Goal: Find specific page/section: Find specific page/section

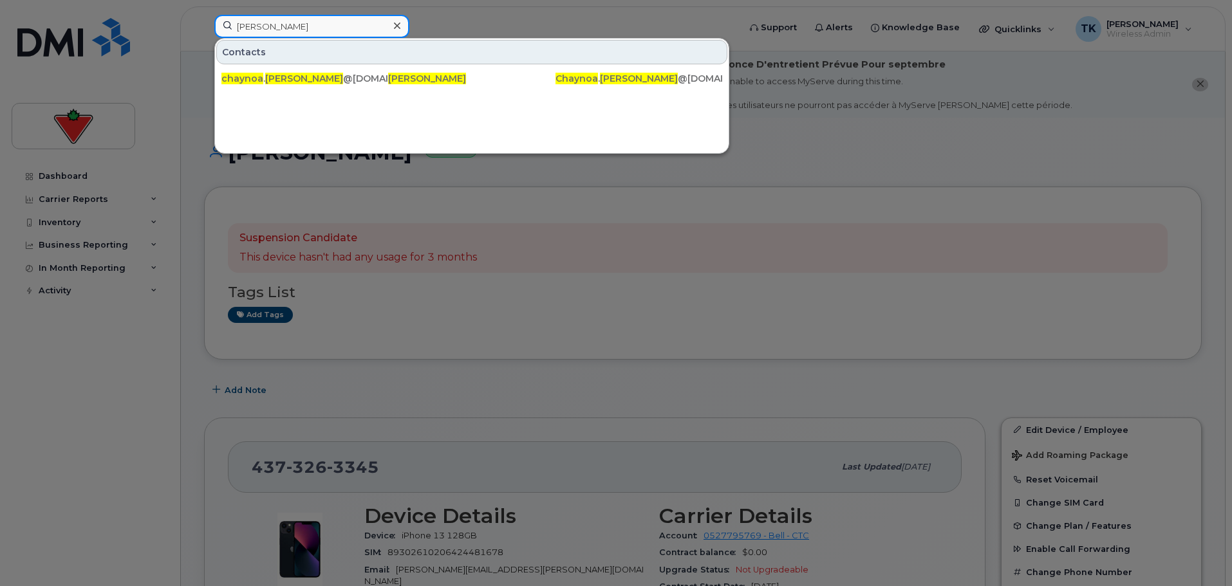
drag, startPoint x: 342, startPoint y: 35, endPoint x: 320, endPoint y: 29, distance: 22.8
click at [342, 35] on input "[PERSON_NAME]" at bounding box center [311, 26] width 195 height 23
drag, startPoint x: 313, startPoint y: 24, endPoint x: 35, endPoint y: 4, distance: 279.4
click at [204, 15] on div "Chaynoa Chanin Contacts chaynoa . chanin @sportchek.ca Chaynoa Chanin Chaynoa .…" at bounding box center [472, 29] width 537 height 28
paste input "Fitzpatrick"
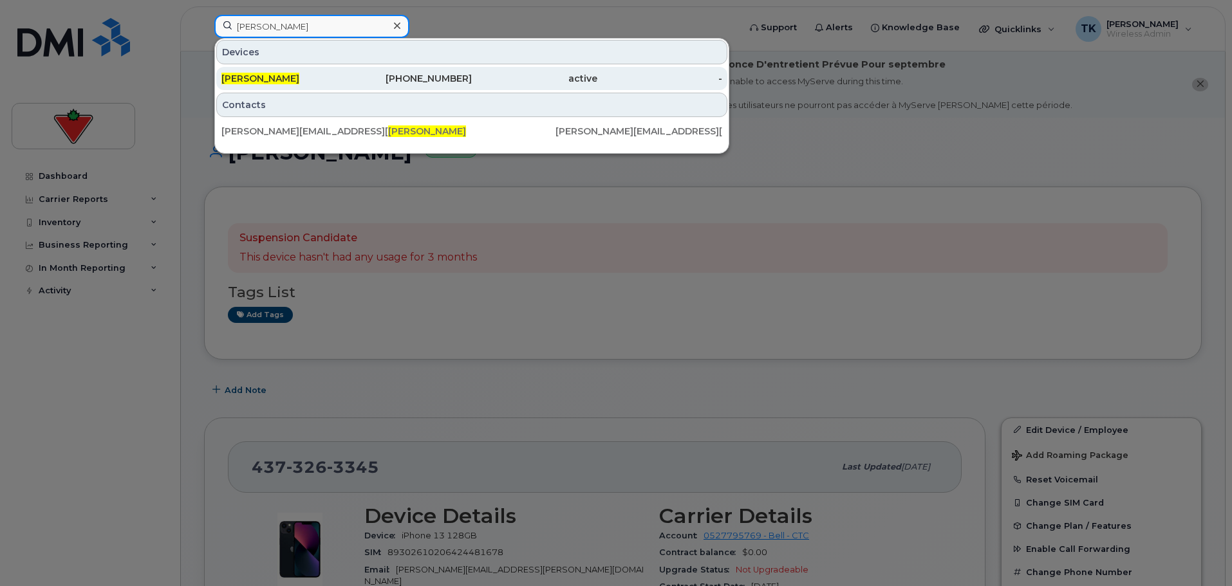
type input "jim Fitzpatrick"
click at [259, 76] on span "Jim Fitzpatrick" at bounding box center [260, 79] width 78 height 12
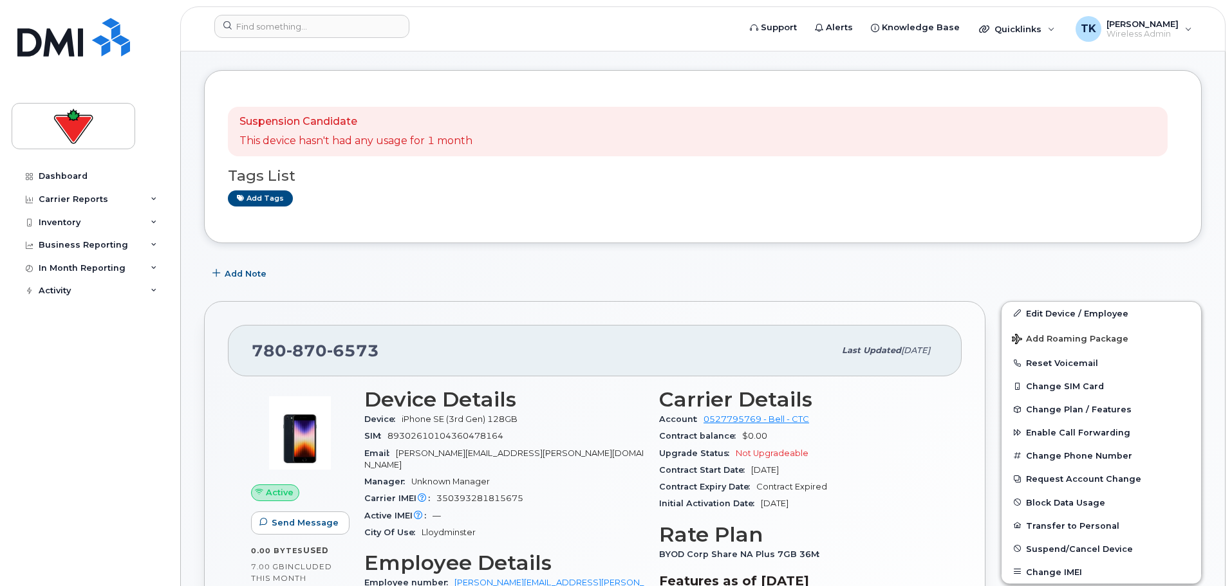
scroll to position [129, 0]
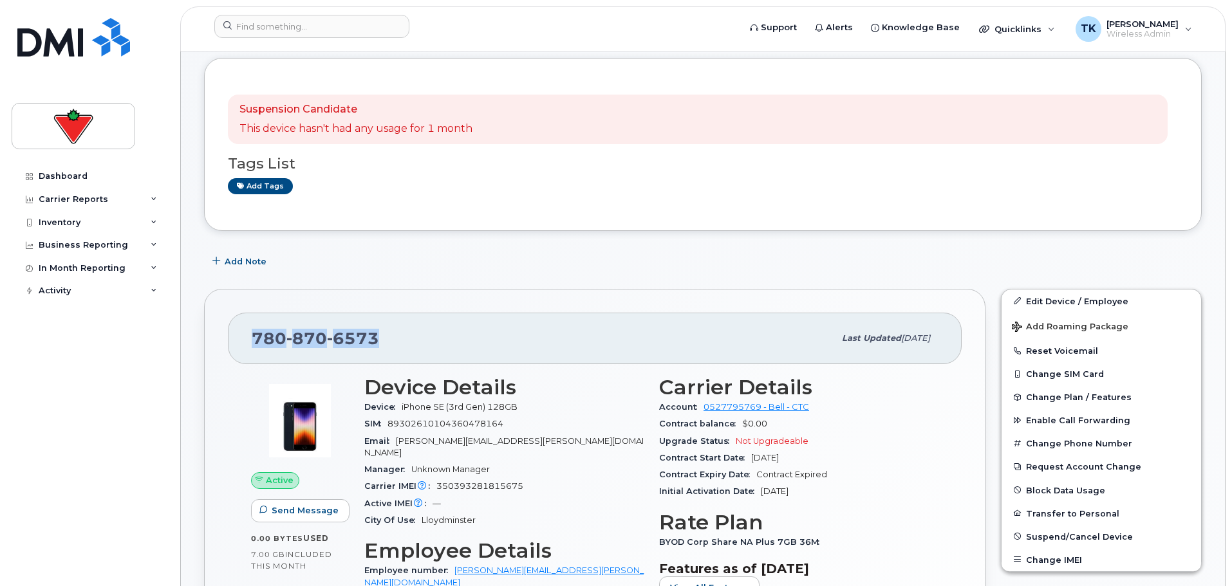
drag, startPoint x: 405, startPoint y: 335, endPoint x: 254, endPoint y: 329, distance: 151.3
click at [254, 329] on div "780 870 6573" at bounding box center [543, 338] width 582 height 27
copy span "780 870 6573"
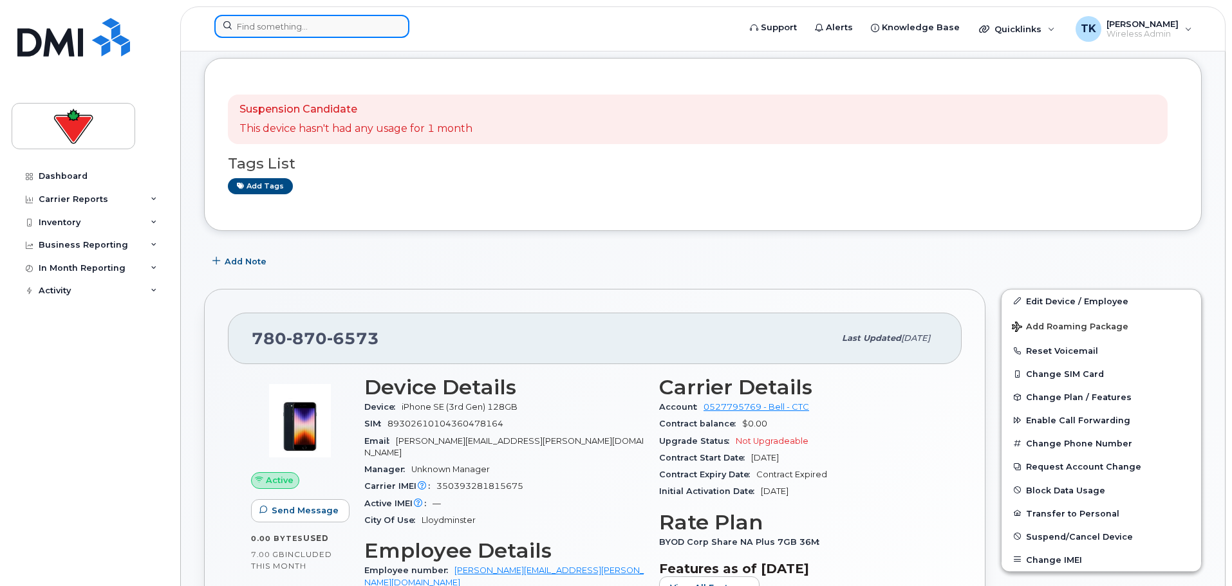
click at [297, 18] on input at bounding box center [311, 26] width 195 height 23
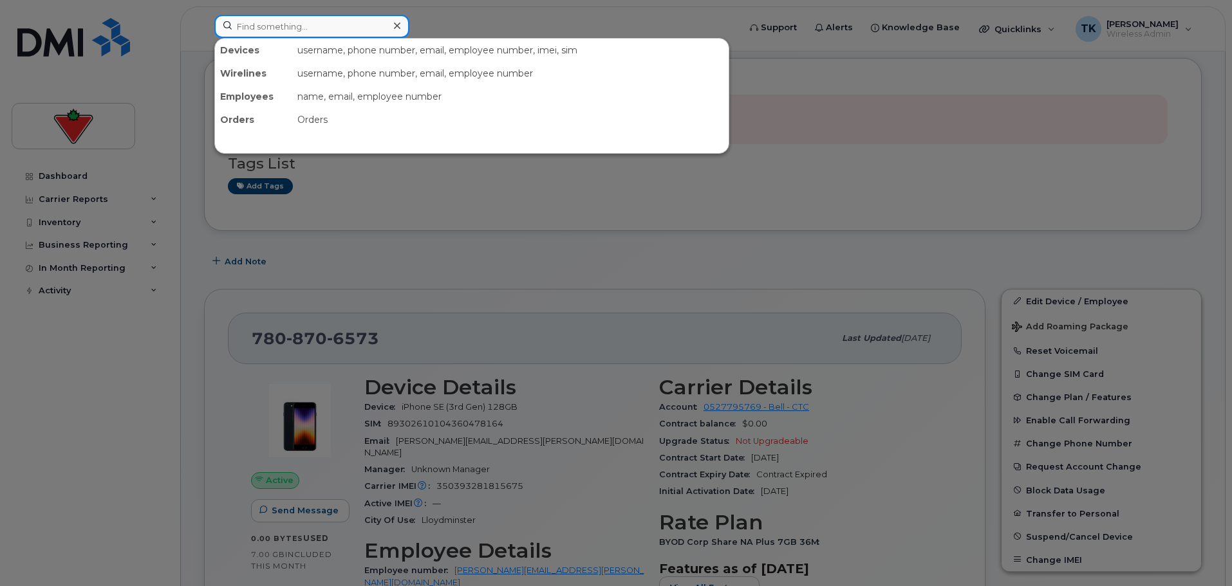
paste input "7808706573"
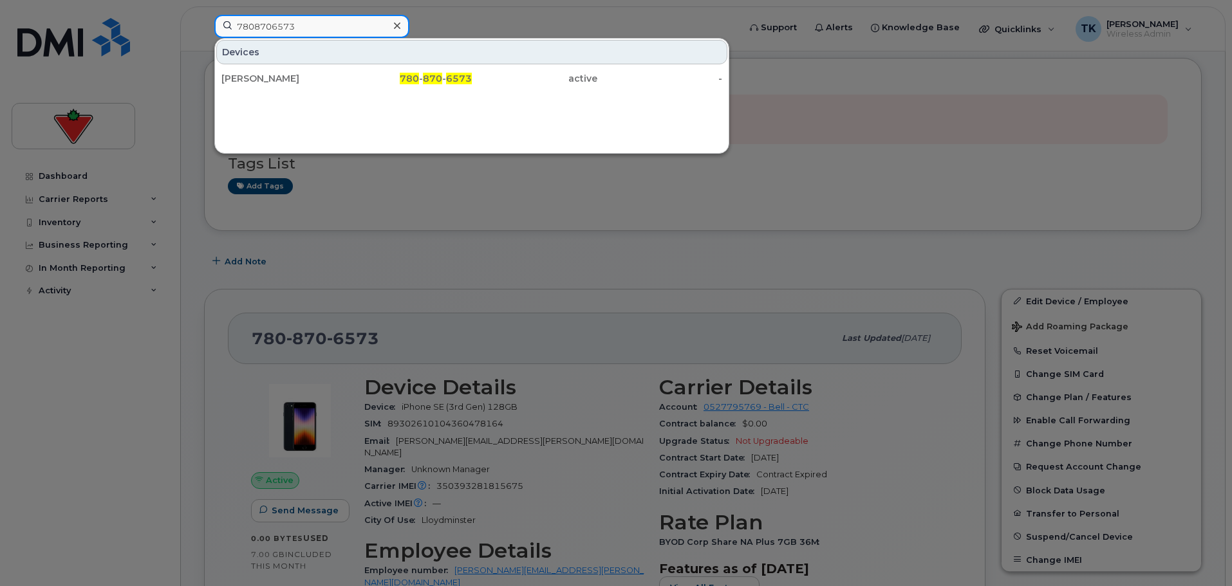
drag, startPoint x: 314, startPoint y: 24, endPoint x: 67, endPoint y: 14, distance: 247.3
click at [204, 15] on div "7808706573 Devices Jim Fitzpatrick 780 - 870 - 6573 active -" at bounding box center [472, 29] width 537 height 28
click at [526, 221] on div at bounding box center [616, 293] width 1232 height 586
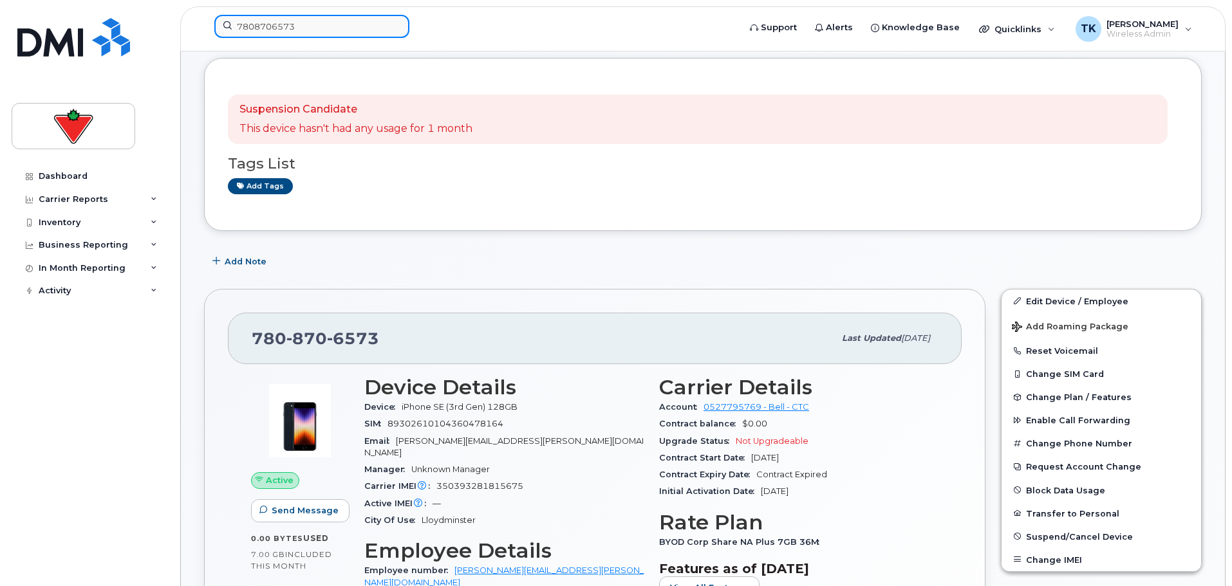
click at [323, 24] on input "7808706573" at bounding box center [311, 26] width 195 height 23
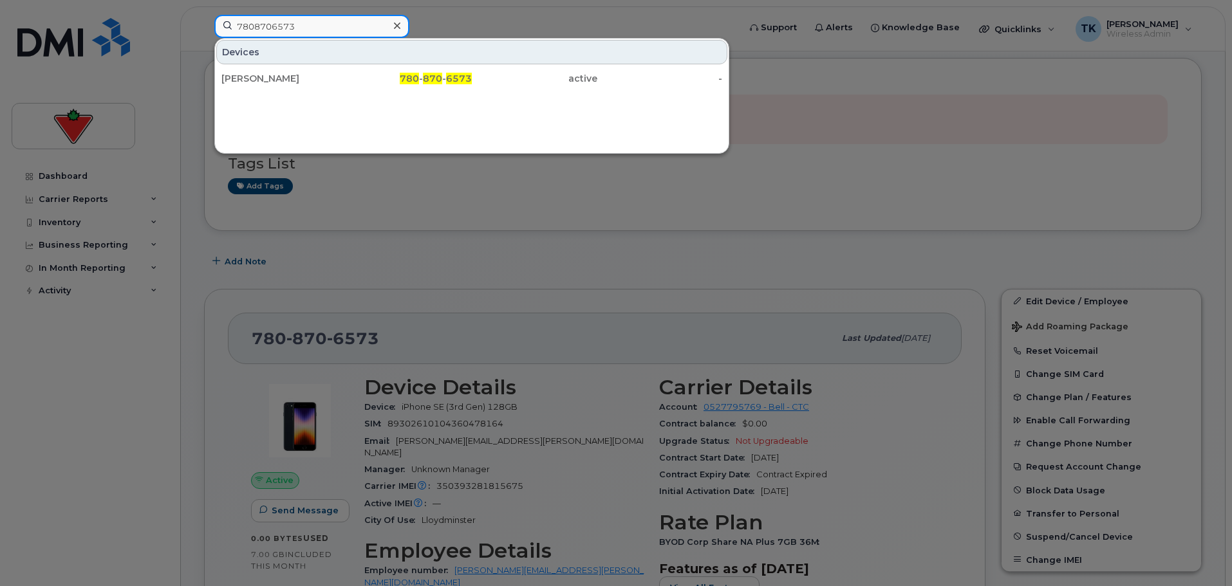
drag, startPoint x: 325, startPoint y: 24, endPoint x: 50, endPoint y: 6, distance: 275.3
click at [204, 15] on div "7808706573 Devices Jim Fitzpatrick 780 - 870 - 6573 active -" at bounding box center [472, 29] width 537 height 28
paste input "[PERSON_NAME]"
click at [301, 26] on input "[PERSON_NAME]" at bounding box center [311, 26] width 195 height 23
drag, startPoint x: 327, startPoint y: 26, endPoint x: 136, endPoint y: 25, distance: 191.1
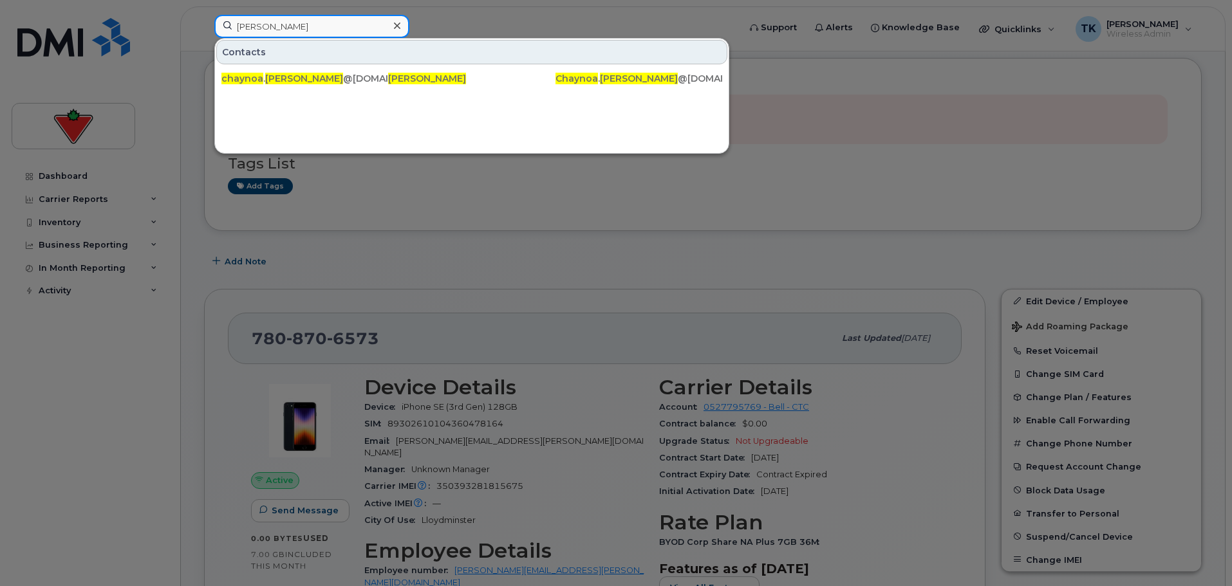
click at [204, 25] on div "Chaynoa Chanin Contacts chaynoa . chanin @sportchek.ca Chaynoa Chanin Chaynoa .…" at bounding box center [472, 29] width 537 height 28
click at [259, 28] on input "[PERSON_NAME]" at bounding box center [311, 26] width 195 height 23
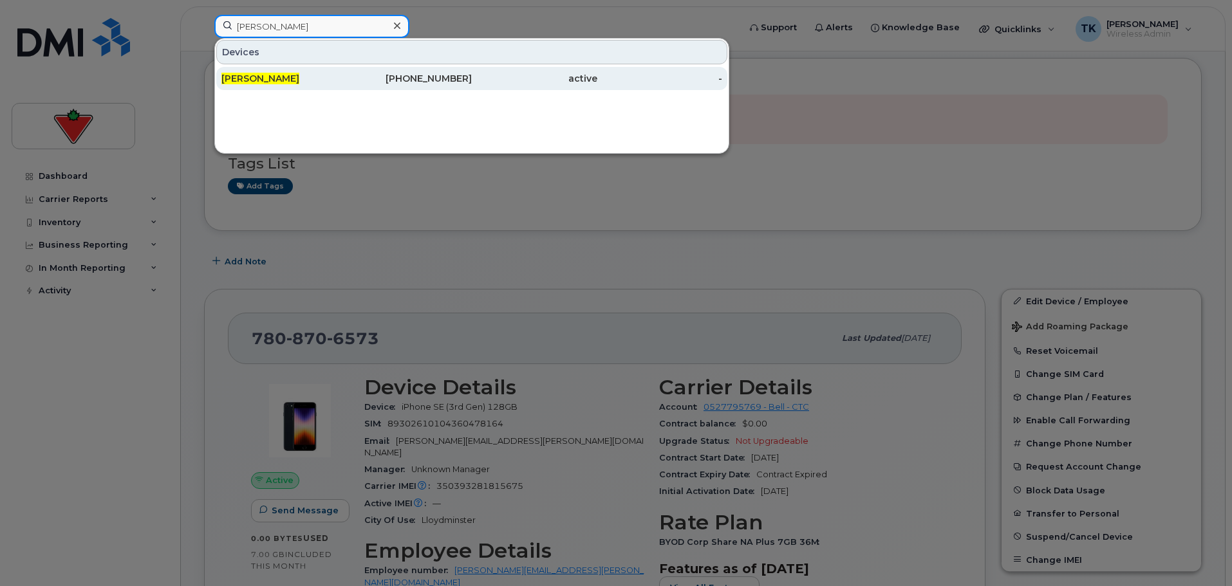
type input "[PERSON_NAME]"
click at [276, 69] on div "[PERSON_NAME]" at bounding box center [283, 78] width 125 height 23
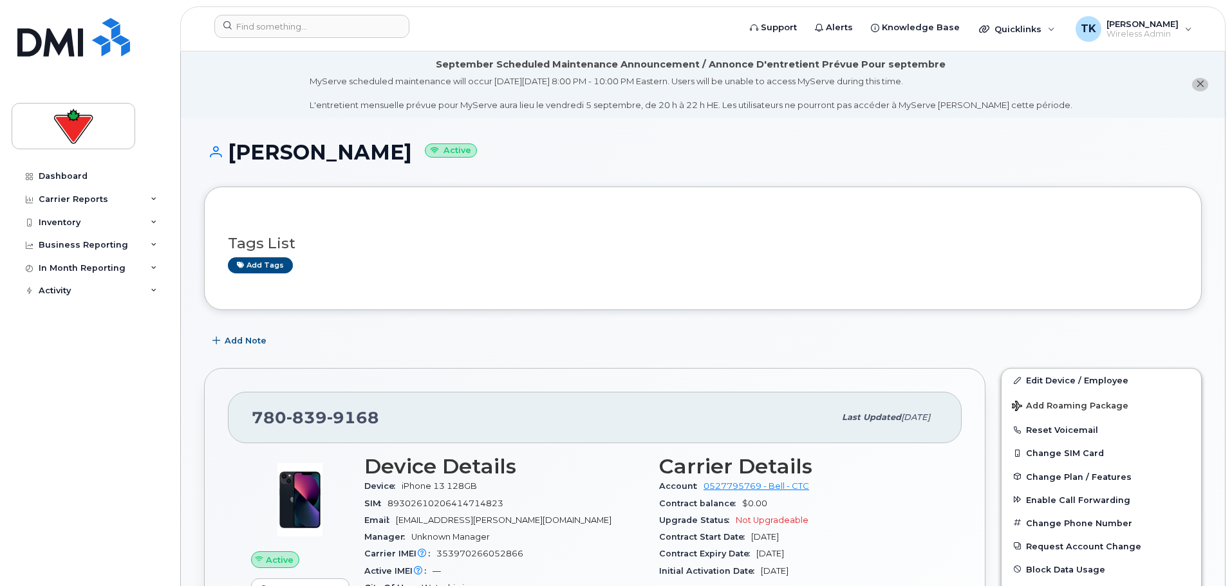
click at [391, 227] on div "Tags List Add tags" at bounding box center [703, 249] width 950 height 50
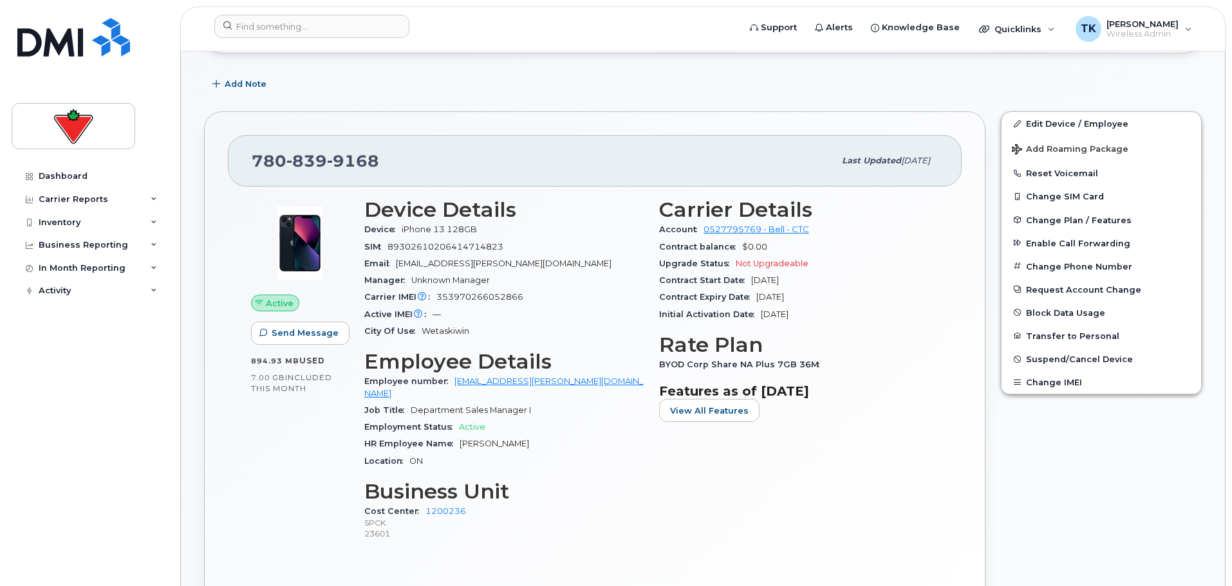
scroll to position [257, 0]
drag, startPoint x: 402, startPoint y: 157, endPoint x: 382, endPoint y: 153, distance: 19.8
click at [402, 157] on div "[PHONE_NUMBER]" at bounding box center [543, 160] width 582 height 27
drag, startPoint x: 404, startPoint y: 153, endPoint x: 253, endPoint y: 151, distance: 151.2
click at [253, 151] on div "[PHONE_NUMBER]" at bounding box center [543, 160] width 582 height 27
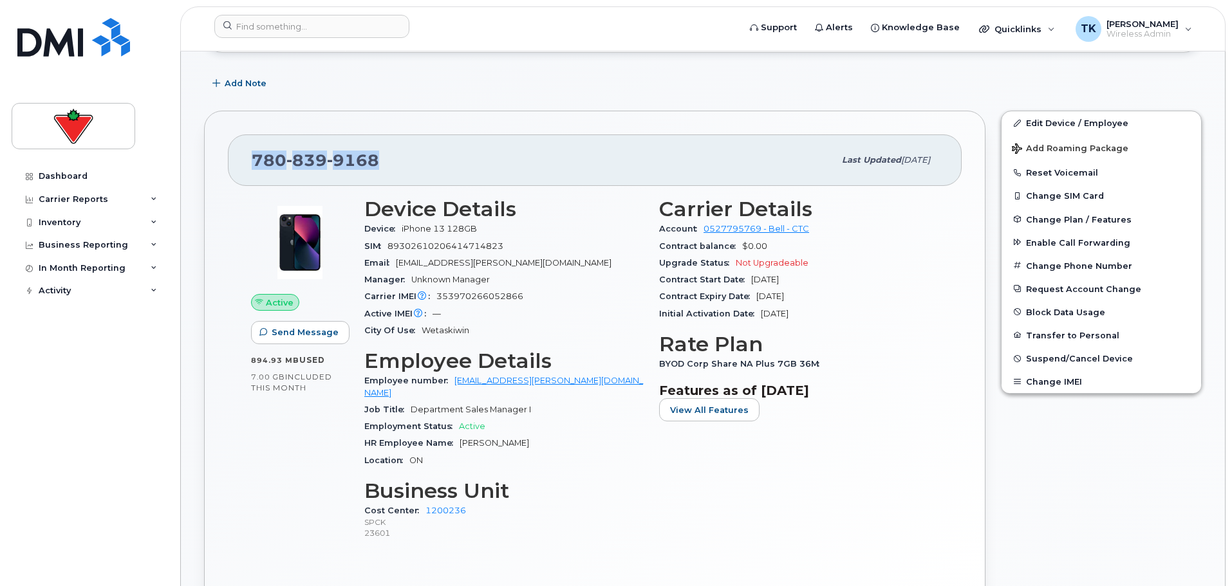
copy span "[PHONE_NUMBER]"
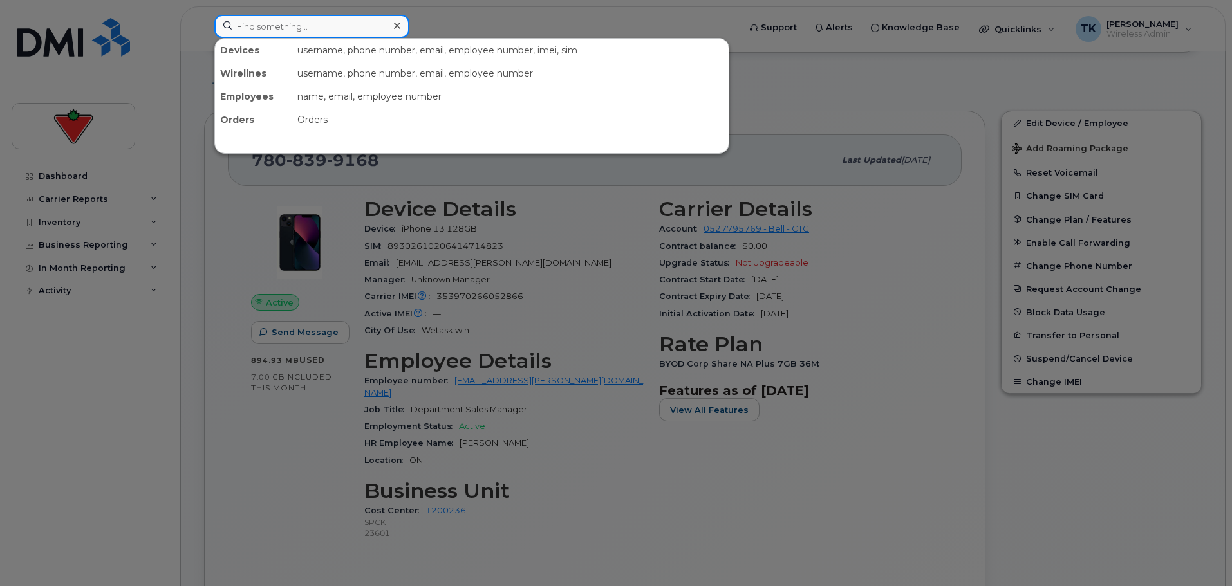
click at [275, 36] on input at bounding box center [311, 26] width 195 height 23
paste input "7808399168"
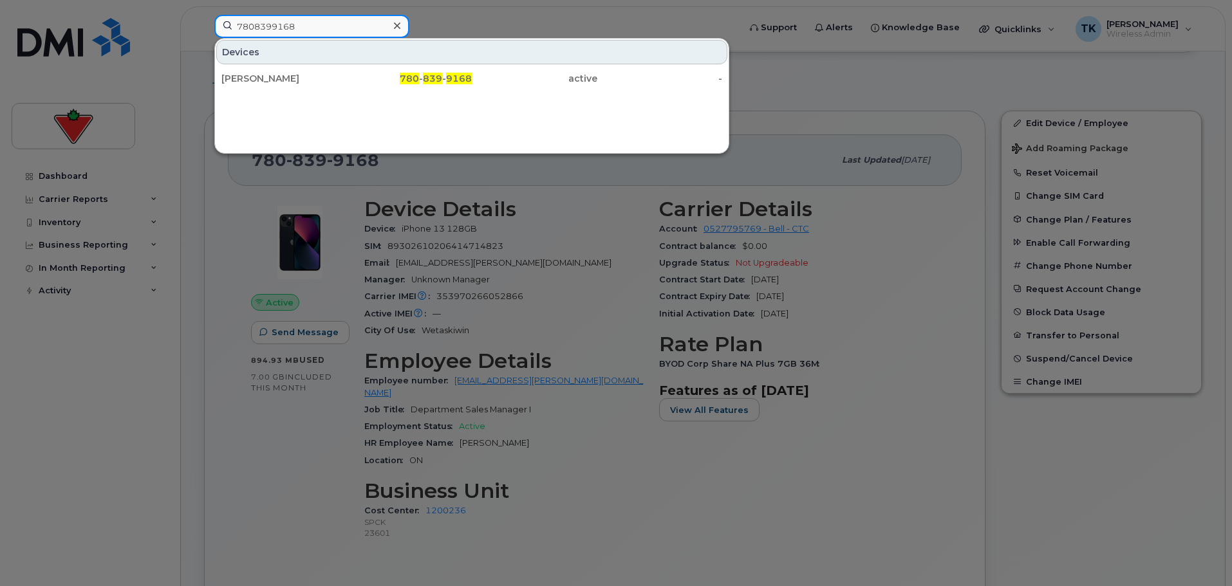
drag, startPoint x: 320, startPoint y: 25, endPoint x: 144, endPoint y: 12, distance: 176.8
click at [204, 15] on div "7808399168 Devices [PERSON_NAME] 780 - 839 - 9168 active -" at bounding box center [472, 29] width 537 height 28
type input "7808399168"
